Goal: Task Accomplishment & Management: Manage account settings

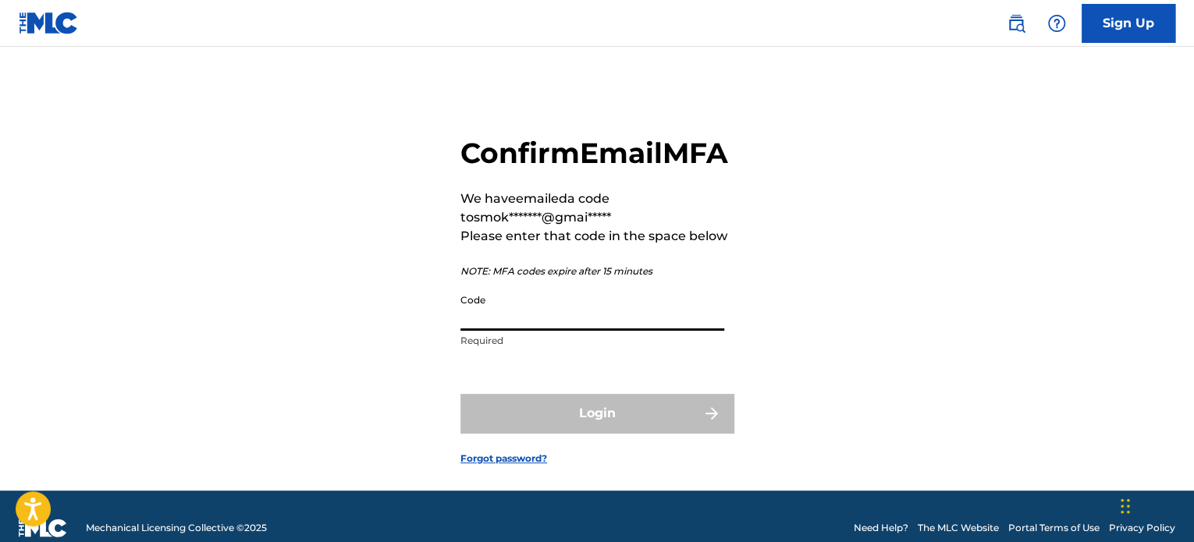
click at [499, 331] on input "Code" at bounding box center [592, 308] width 264 height 44
paste input "002446"
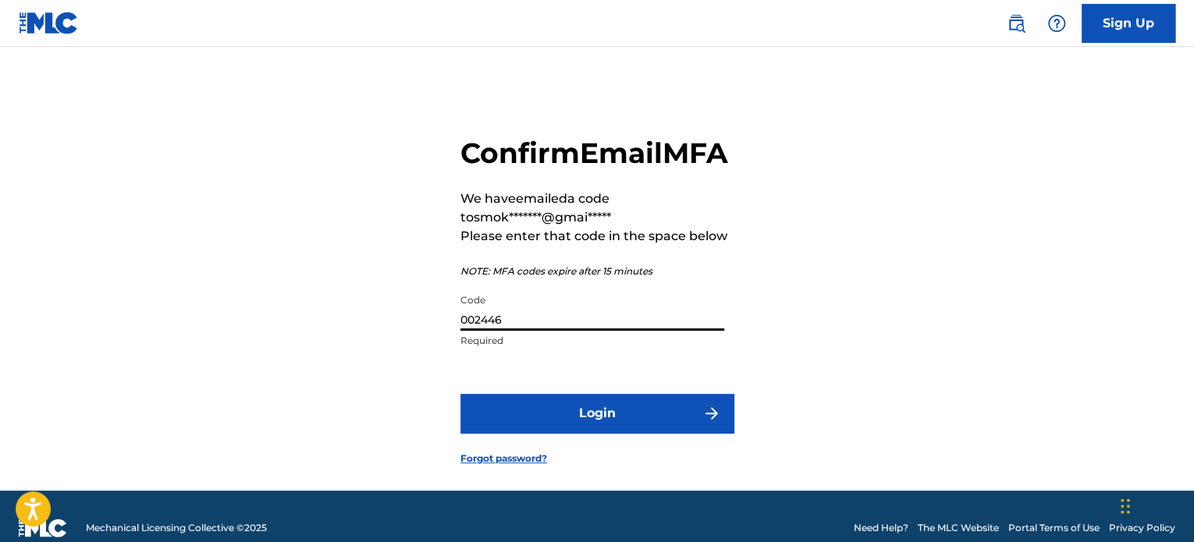
type input "002446"
click at [562, 433] on button "Login" at bounding box center [596, 413] width 273 height 39
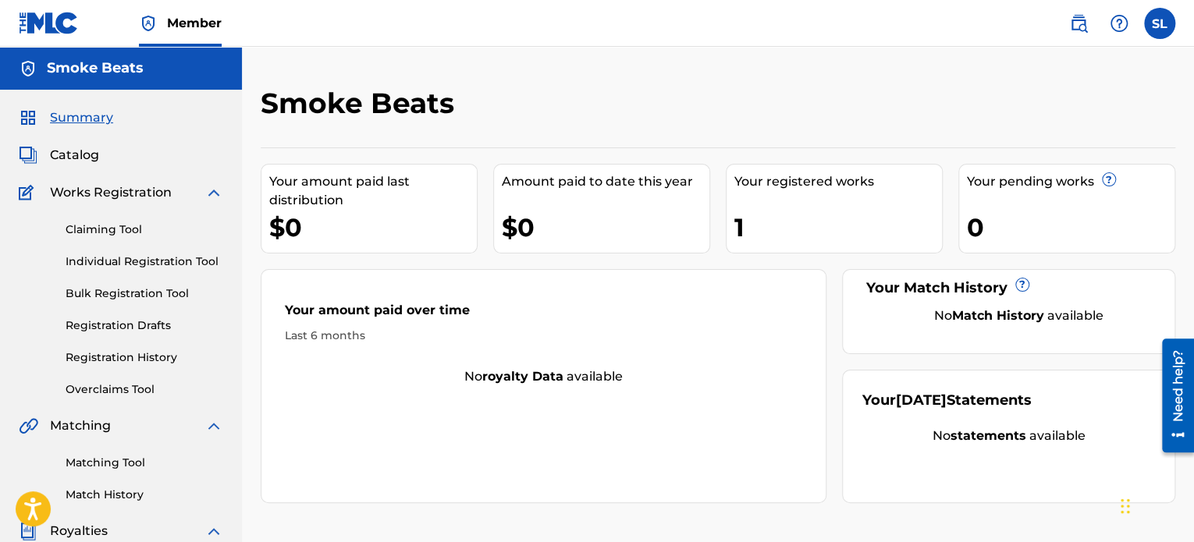
click at [1152, 27] on label at bounding box center [1159, 23] width 31 height 31
click at [1160, 23] on input "SL [PERSON_NAME] [EMAIL_ADDRESS][DOMAIN_NAME] Notification Preferences Profile …" at bounding box center [1160, 23] width 0 height 0
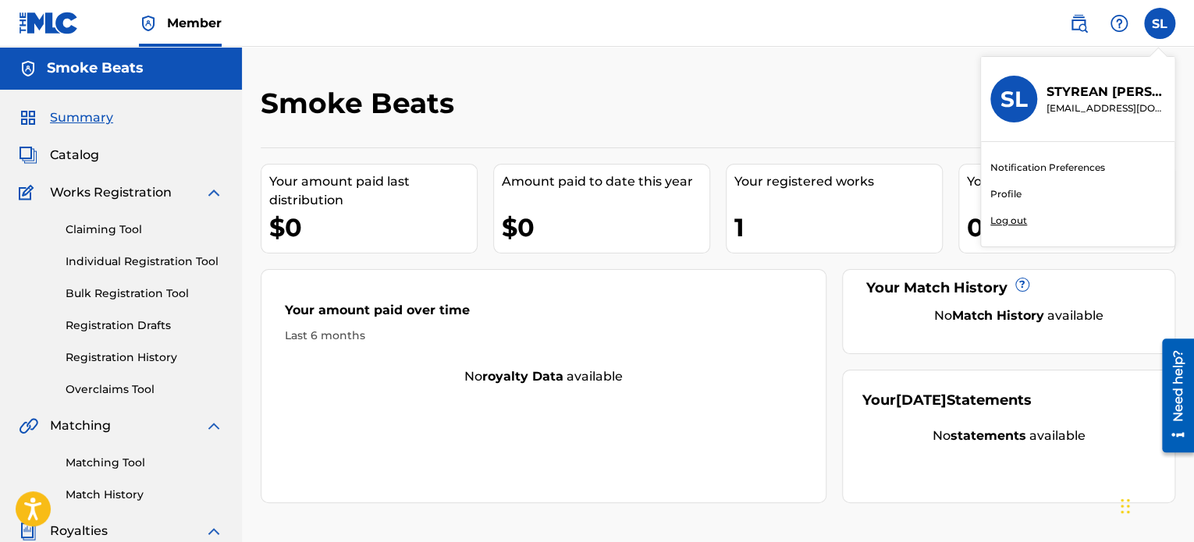
click at [1011, 221] on p "Log out" at bounding box center [1008, 221] width 37 height 14
click at [1160, 23] on input "SL [PERSON_NAME] [EMAIL_ADDRESS][DOMAIN_NAME] Notification Preferences Profile …" at bounding box center [1160, 23] width 0 height 0
